Goal: Obtain resource: Download file/media

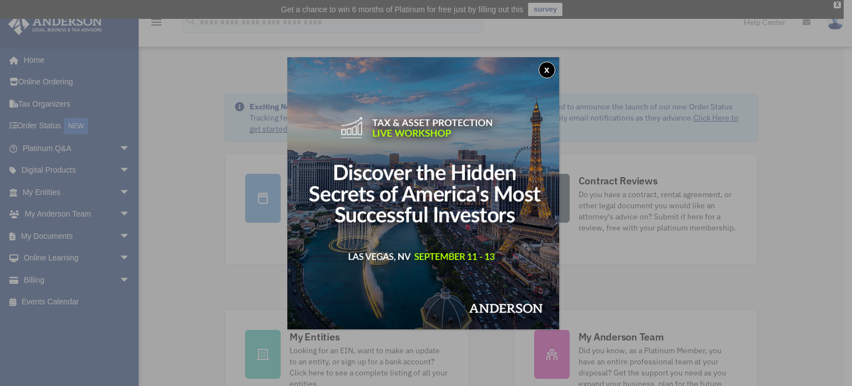
click at [548, 68] on button "x" at bounding box center [547, 70] width 17 height 17
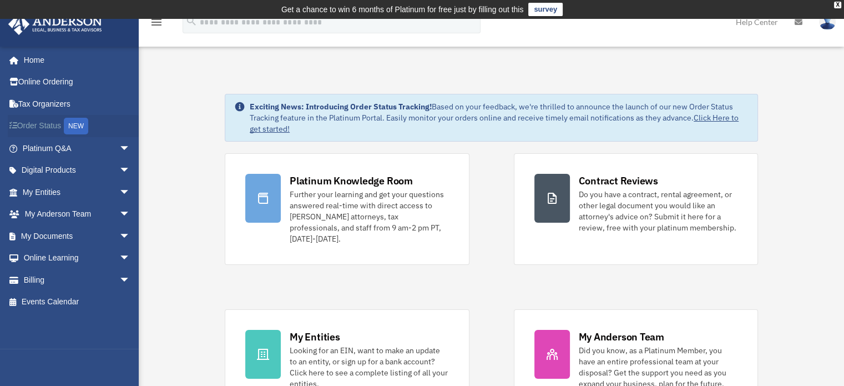
click at [50, 123] on link "Order Status NEW" at bounding box center [77, 126] width 139 height 23
click at [62, 239] on link "My Documents arrow_drop_down" at bounding box center [77, 236] width 139 height 22
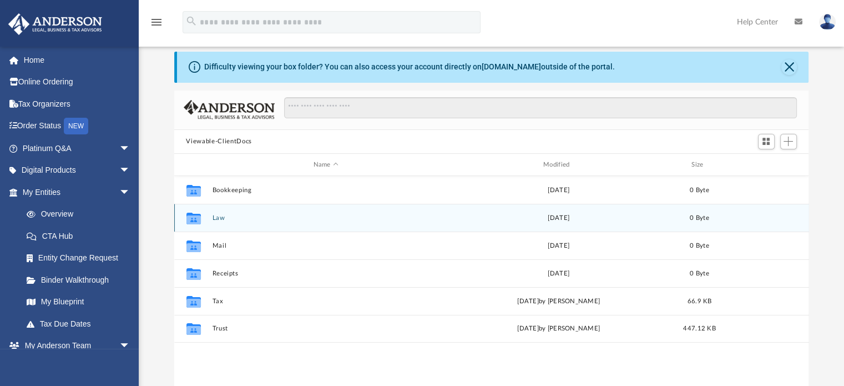
scroll to position [55, 0]
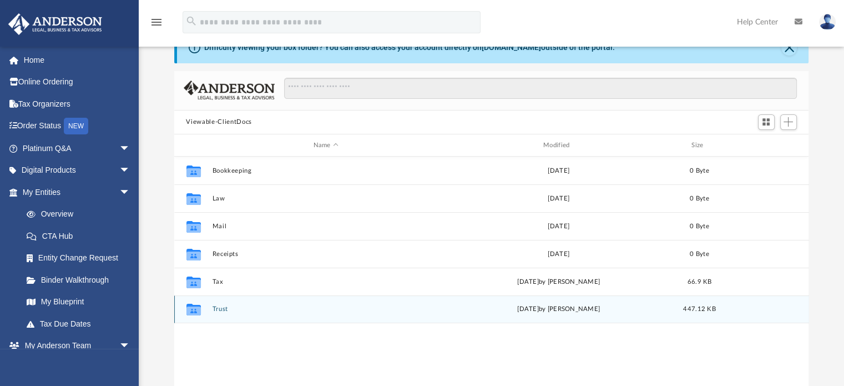
click at [211, 310] on div "Collaborated Folder Trust Sun Mar 23 2025 by Kevin McKinley 447.12 KB" at bounding box center [491, 309] width 635 height 28
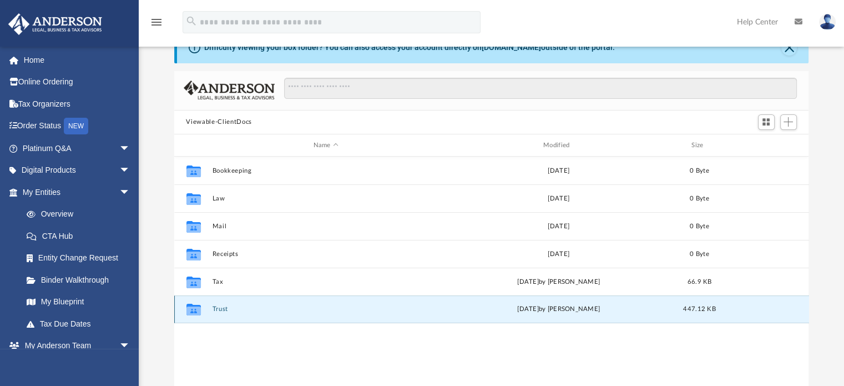
click at [211, 310] on div "Collaborated Folder Trust Sun Mar 23 2025 by Kevin McKinley 447.12 KB" at bounding box center [491, 309] width 635 height 28
click at [340, 303] on div "Collaborated Folder Trust Sun Mar 23 2025 by Kevin McKinley 447.12 KB" at bounding box center [491, 309] width 635 height 28
drag, startPoint x: 375, startPoint y: 308, endPoint x: 356, endPoint y: 306, distance: 19.6
click at [356, 306] on button "Trust" at bounding box center [325, 309] width 227 height 7
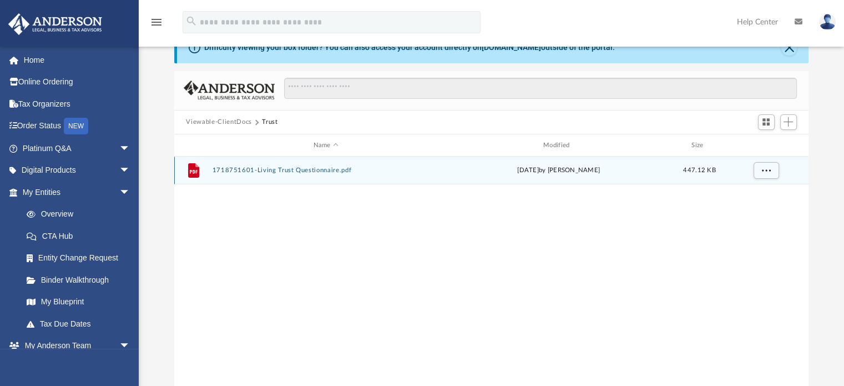
click at [317, 171] on button "1718751601-Living Trust Questionnaire.pdf" at bounding box center [325, 170] width 227 height 7
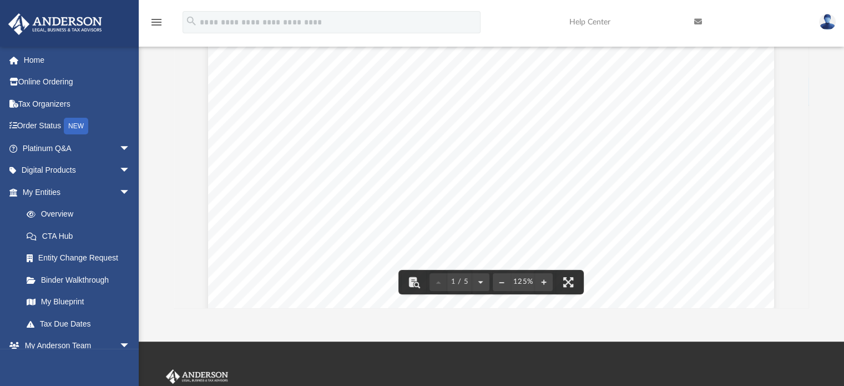
scroll to position [166, 0]
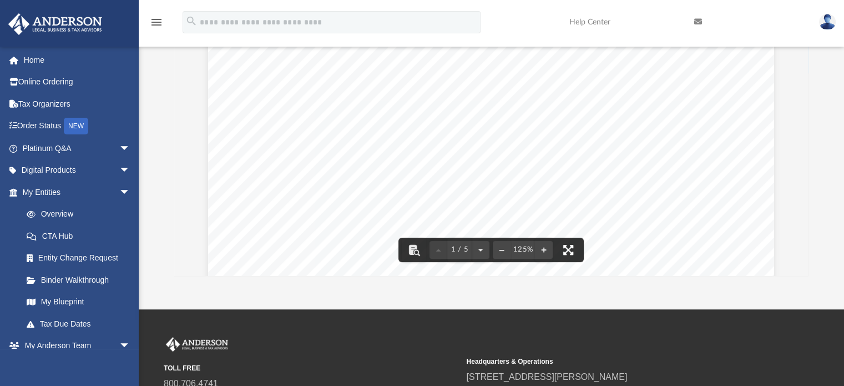
click at [570, 252] on button "File preview" at bounding box center [568, 249] width 24 height 24
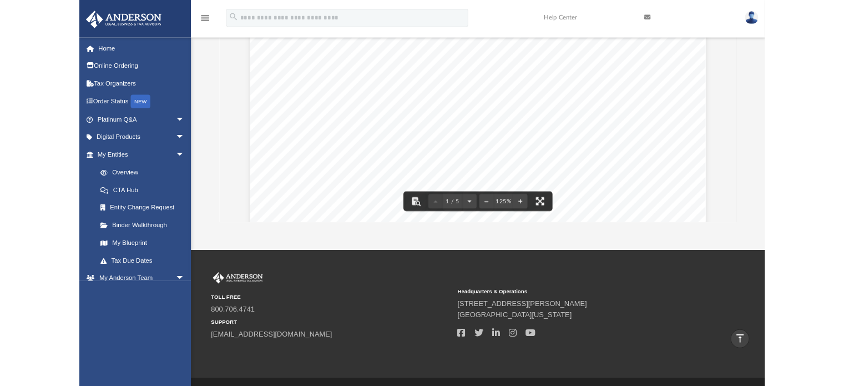
scroll to position [244, 626]
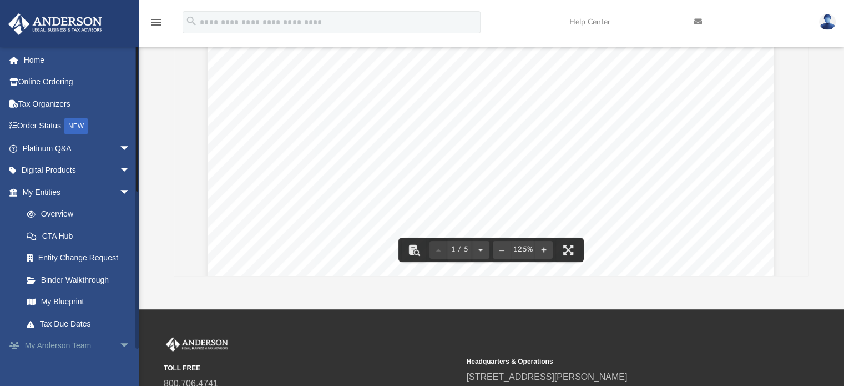
click at [80, 344] on link "My Anderson Team arrow_drop_down" at bounding box center [77, 346] width 139 height 22
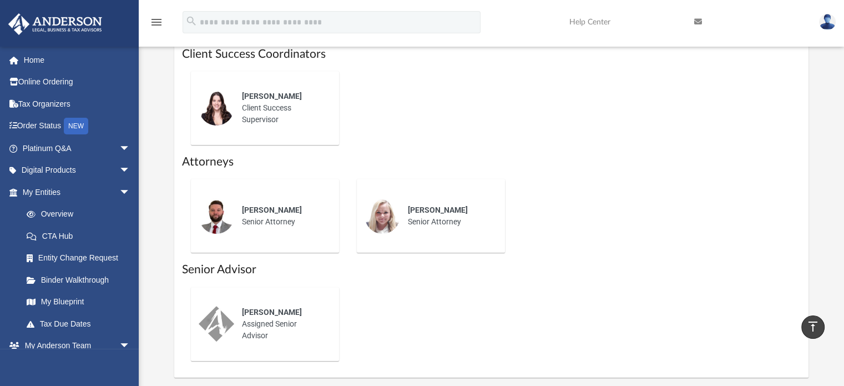
scroll to position [499, 0]
